Goal: Information Seeking & Learning: Learn about a topic

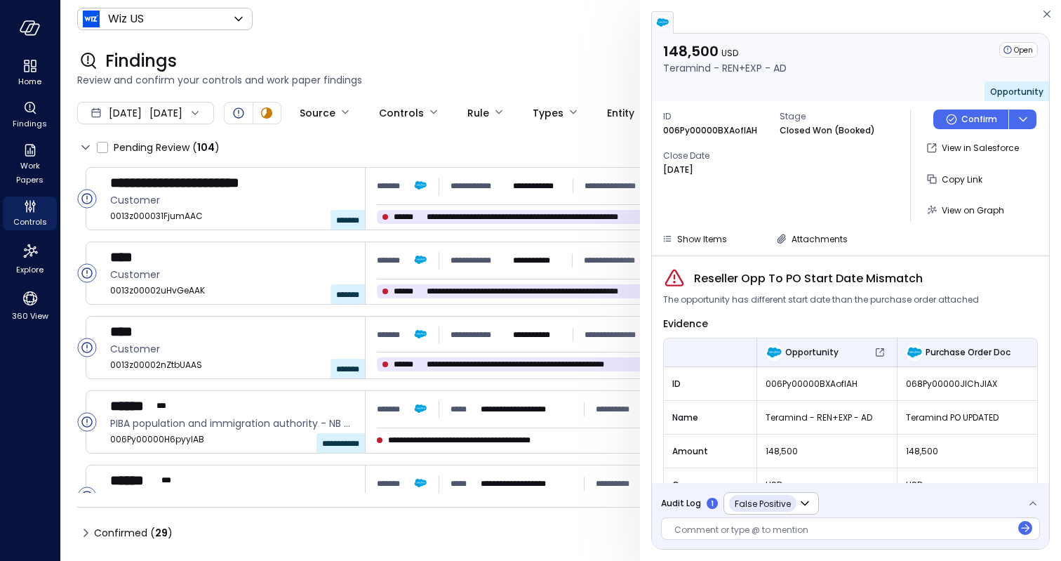
scroll to position [98, 0]
click at [695, 127] on p "006Py00000BXAofIAH" at bounding box center [710, 131] width 94 height 14
copy p "006Py00000BXAofIAH"
click at [931, 312] on div "Reseller Opp To PO Start Date Mismatch The opportunity has different start date…" at bounding box center [850, 418] width 375 height 303
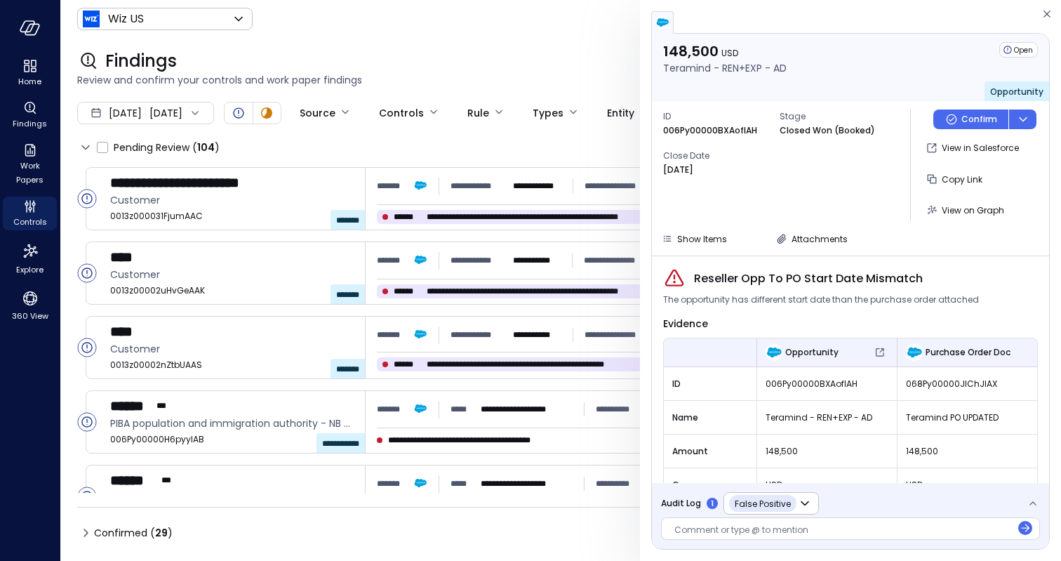
scroll to position [98, 0]
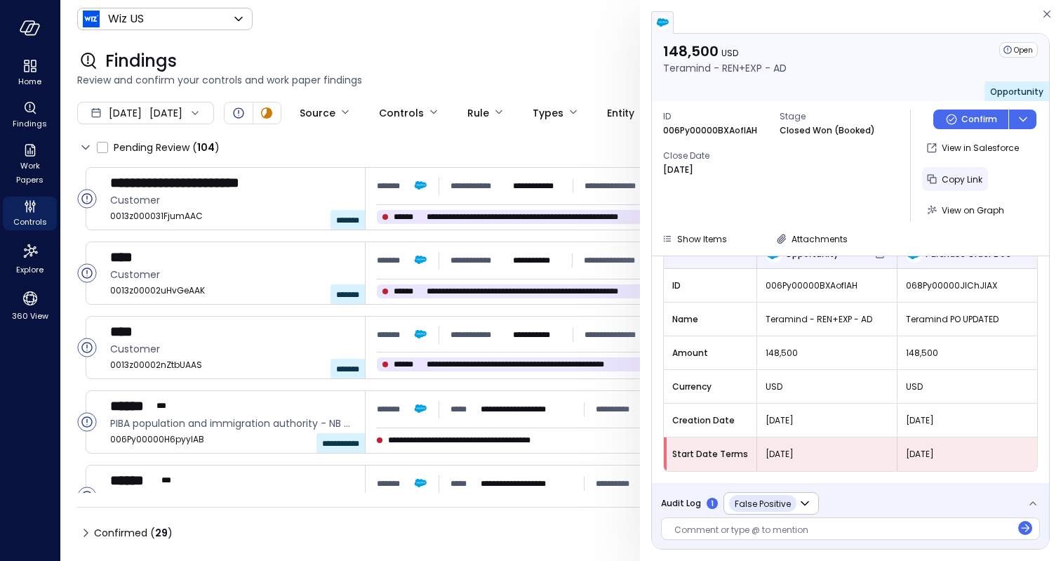
click at [956, 181] on span "Copy Link" at bounding box center [962, 179] width 41 height 12
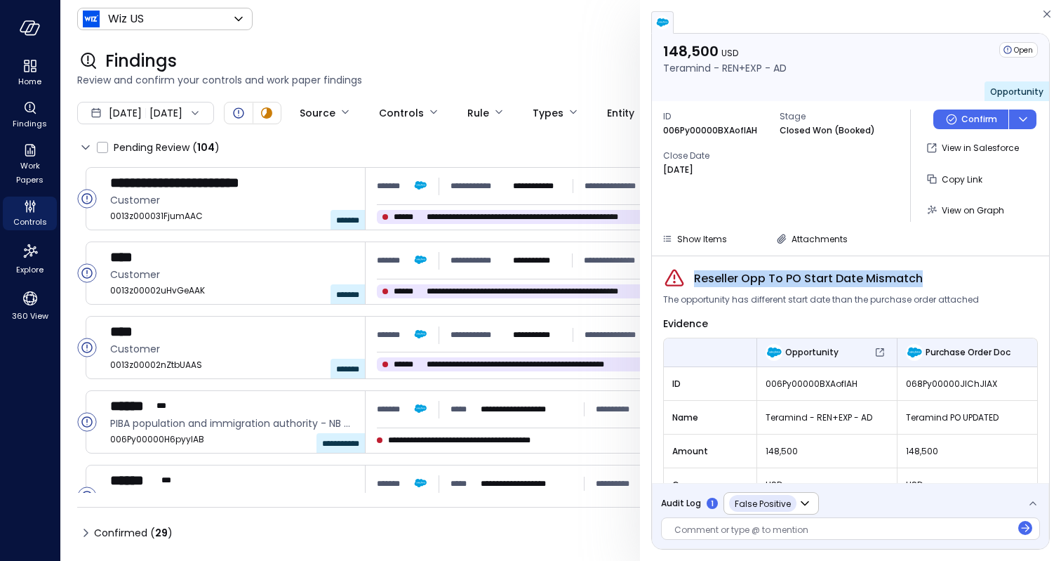
drag, startPoint x: 691, startPoint y: 278, endPoint x: 953, endPoint y: 280, distance: 261.1
click at [953, 280] on div "Reseller Opp To PO Start Date Mismatch" at bounding box center [850, 278] width 375 height 22
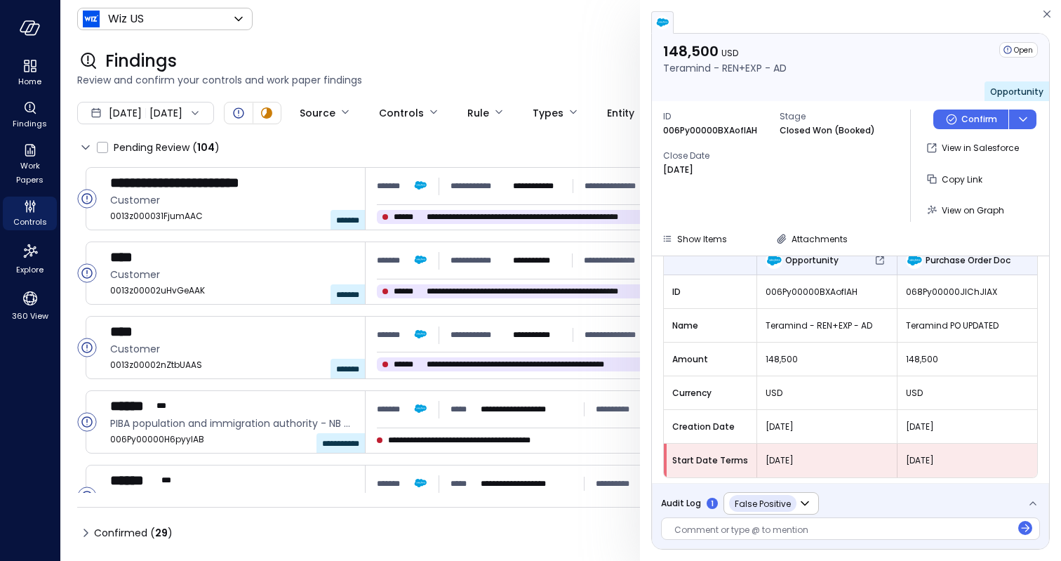
scroll to position [98, 0]
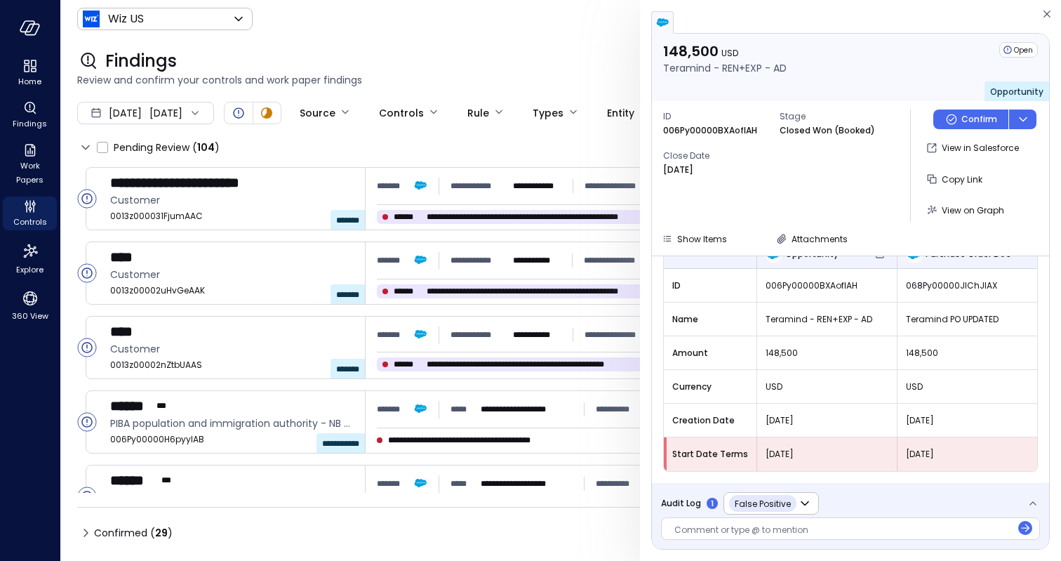
click at [435, 46] on div "Findings Review and confirm your controls and work paper findings" at bounding box center [552, 69] width 984 height 62
drag, startPoint x: 763, startPoint y: 451, endPoint x: 887, endPoint y: 451, distance: 123.5
click at [887, 451] on div "[DATE]" at bounding box center [827, 454] width 140 height 25
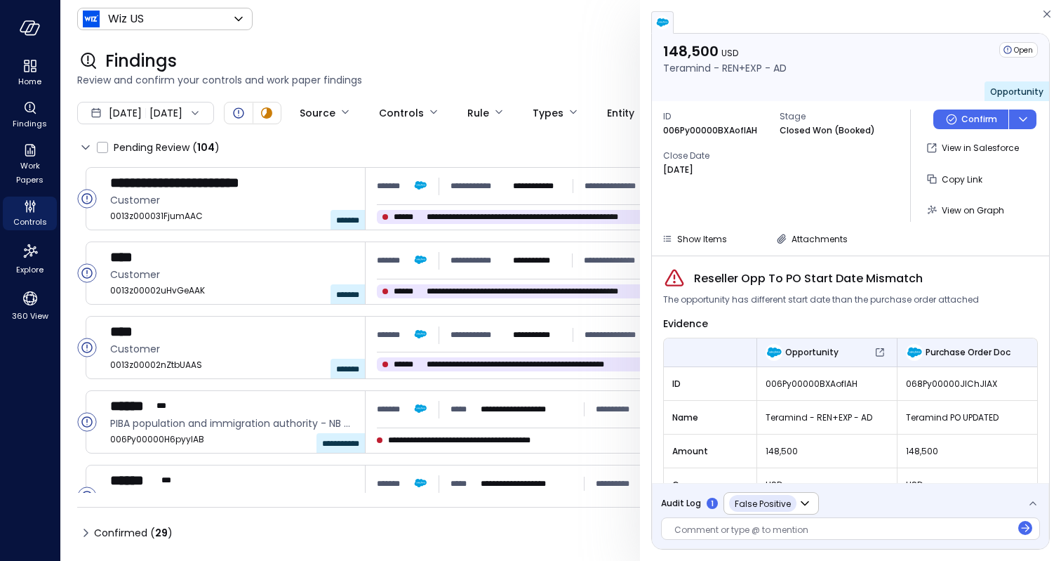
click at [832, 332] on div "Reseller Opp To PO Start Date Mismatch The opportunity has different start date…" at bounding box center [850, 418] width 375 height 303
